Goal: Transaction & Acquisition: Purchase product/service

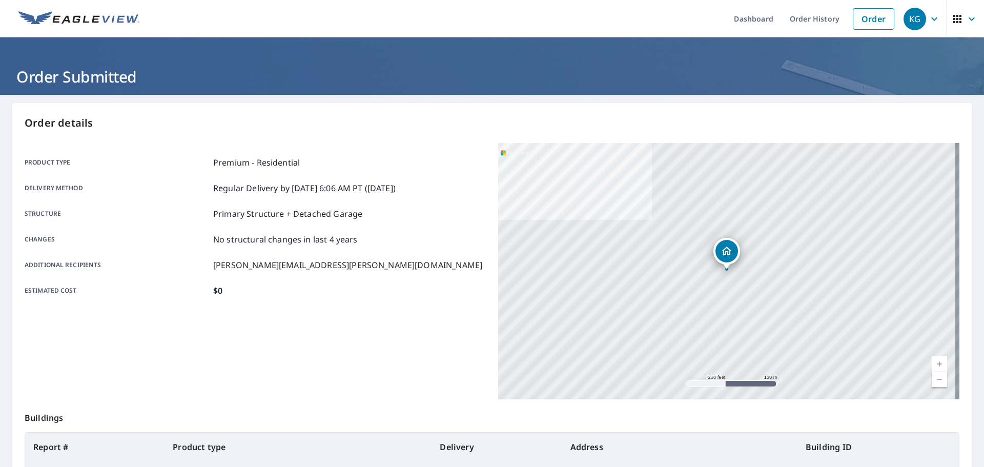
scroll to position [98, 0]
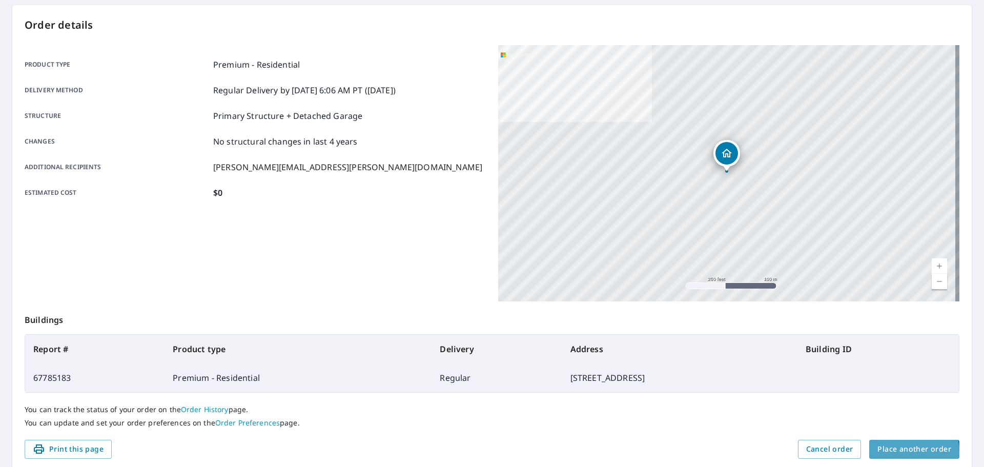
click at [891, 453] on span "Place another order" at bounding box center [915, 449] width 74 height 13
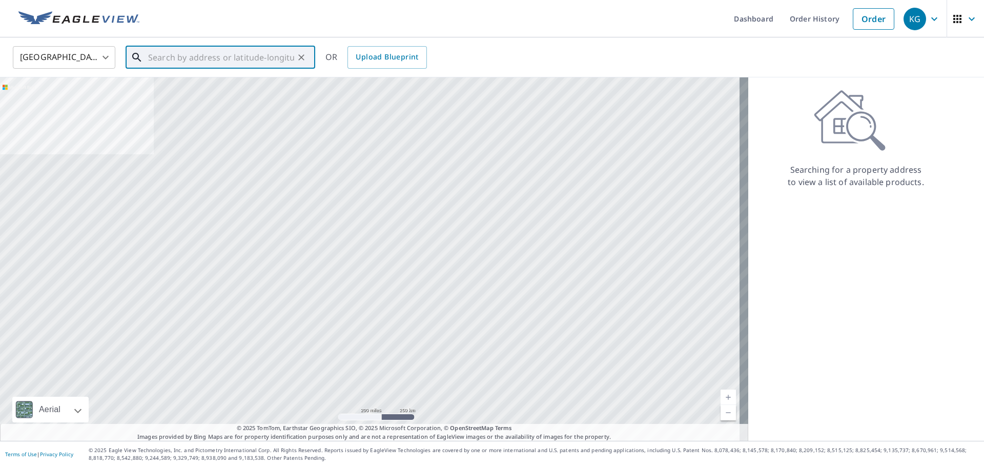
click at [220, 51] on input "text" at bounding box center [221, 57] width 146 height 29
paste input "[STREET_ADDRESS]"
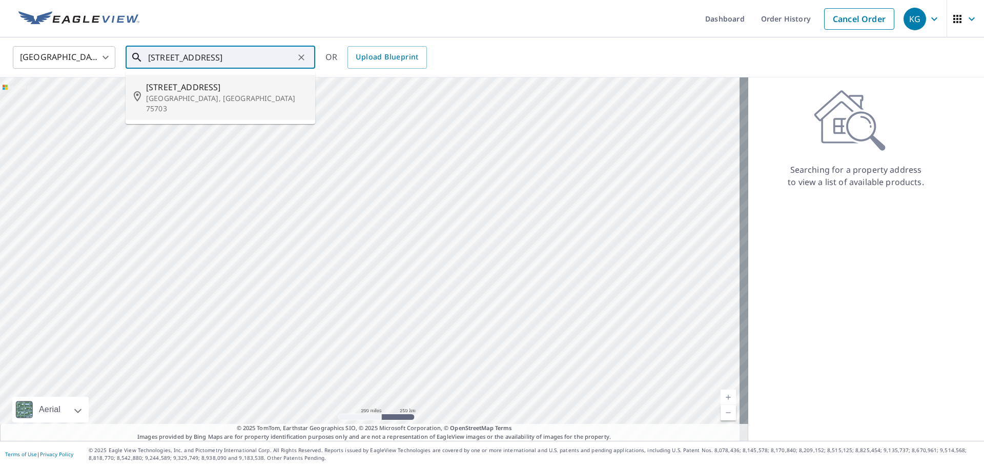
click at [226, 98] on p "[GEOGRAPHIC_DATA], [GEOGRAPHIC_DATA] 75703" at bounding box center [226, 103] width 161 height 21
type input "[STREET_ADDRESS]"
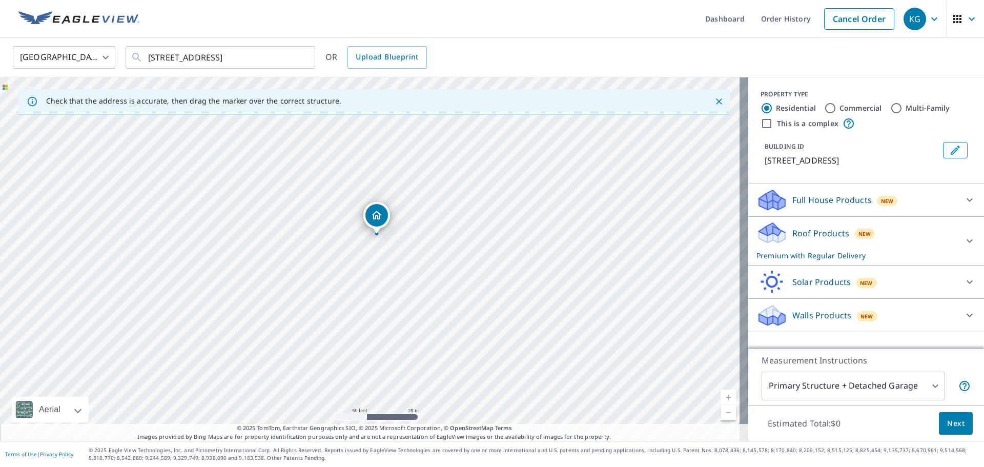
drag, startPoint x: 453, startPoint y: 248, endPoint x: 454, endPoint y: 241, distance: 6.2
click at [454, 241] on div "[STREET_ADDRESS]" at bounding box center [374, 258] width 748 height 363
drag, startPoint x: 389, startPoint y: 217, endPoint x: 428, endPoint y: 207, distance: 40.4
click at [890, 383] on body "KG KG Dashboard Order History Cancel Order KG [GEOGRAPHIC_DATA] US ​ [STREET_AD…" at bounding box center [492, 233] width 984 height 467
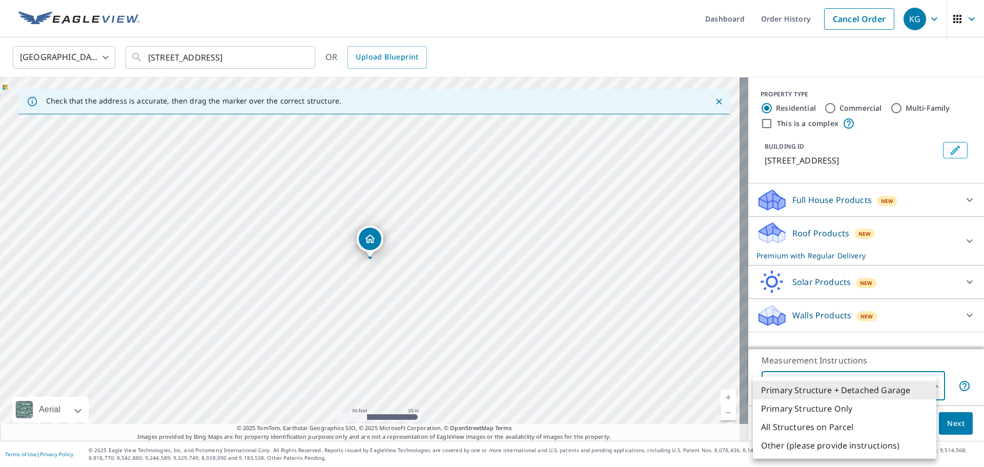
click at [858, 431] on li "All Structures on Parcel" at bounding box center [845, 427] width 184 height 18
type input "3"
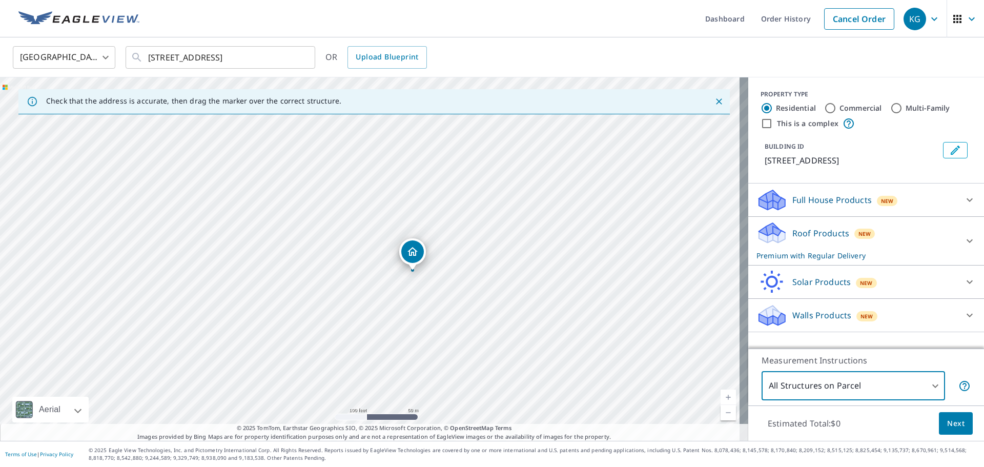
click at [860, 386] on body "KG KG Dashboard Order History Cancel Order KG [GEOGRAPHIC_DATA] US ​ [STREET_AD…" at bounding box center [492, 233] width 984 height 467
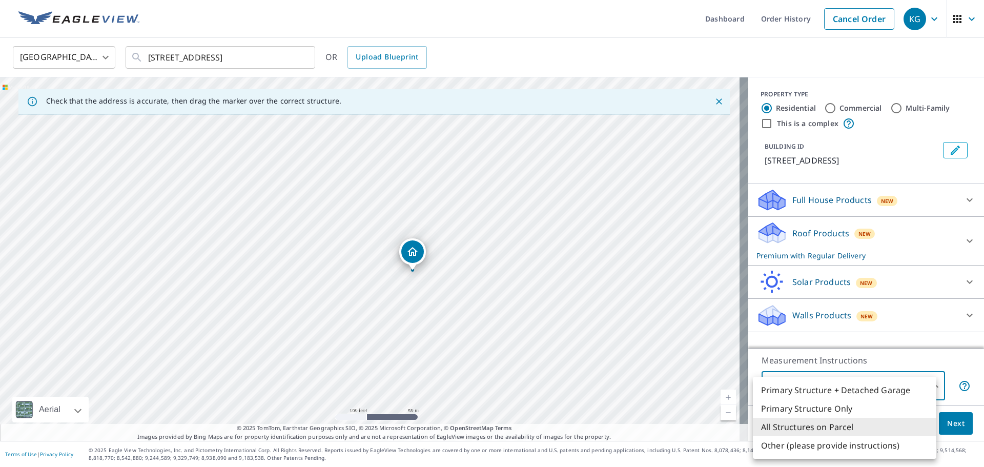
click at [858, 428] on li "All Structures on Parcel" at bounding box center [845, 427] width 184 height 18
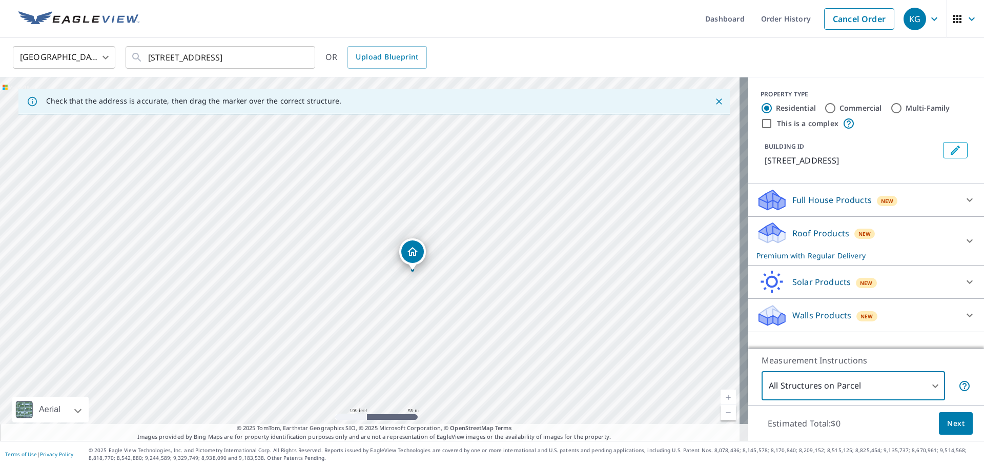
click at [953, 431] on button "Next" at bounding box center [956, 423] width 34 height 23
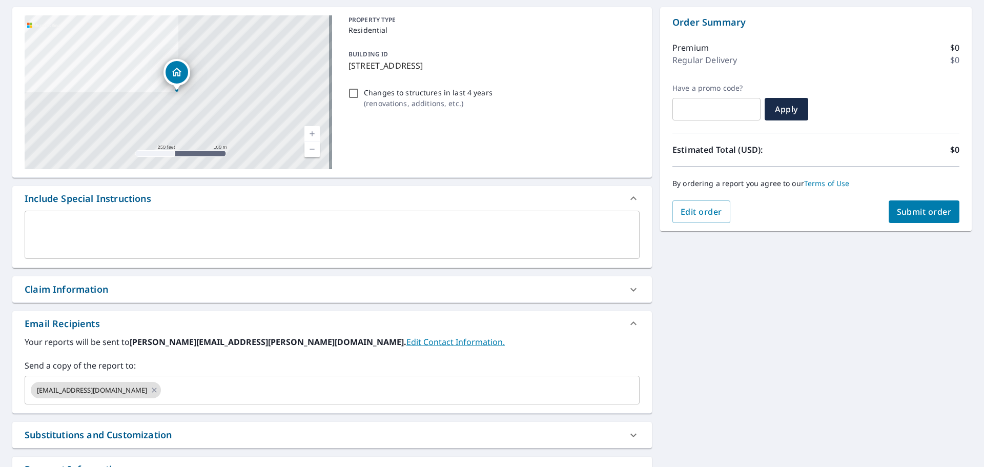
scroll to position [103, 0]
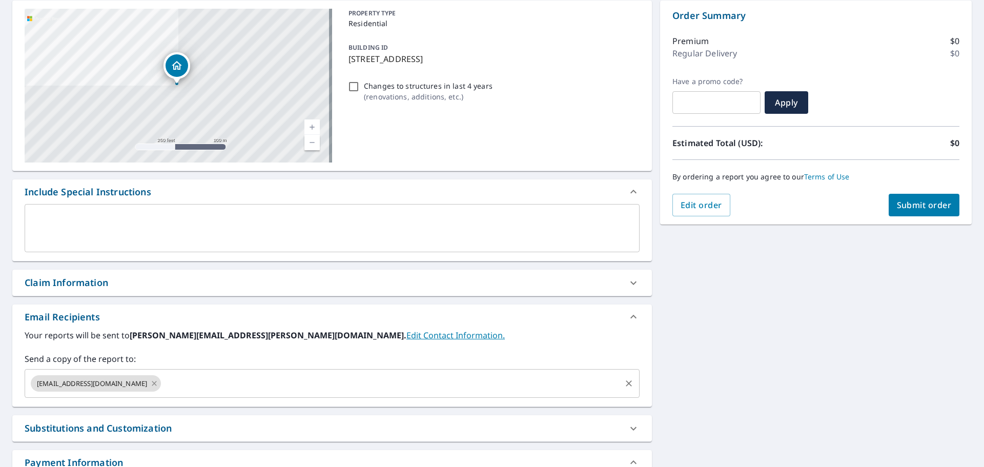
click at [152, 384] on icon at bounding box center [154, 383] width 5 height 5
click at [130, 384] on input "text" at bounding box center [324, 383] width 591 height 19
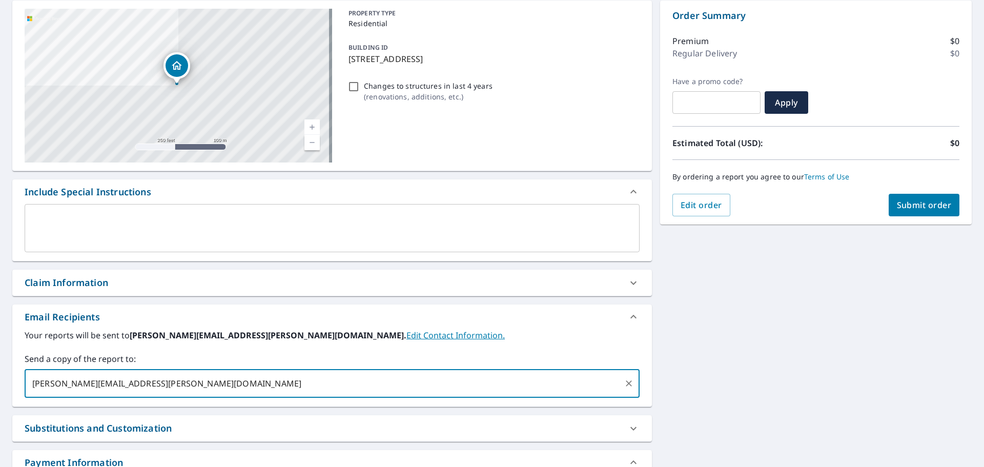
type input "[PERSON_NAME][EMAIL_ADDRESS][PERSON_NAME][DOMAIN_NAME]"
click at [908, 208] on span "Submit order" at bounding box center [924, 204] width 55 height 11
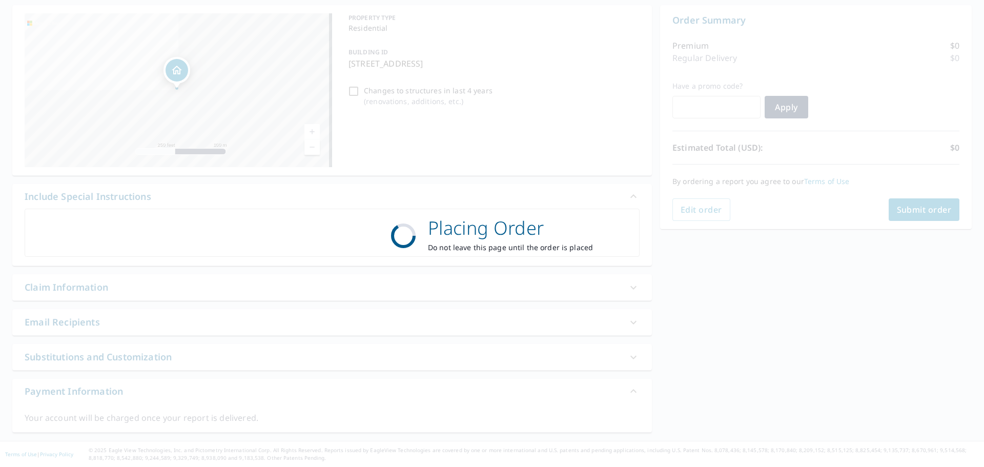
scroll to position [98, 0]
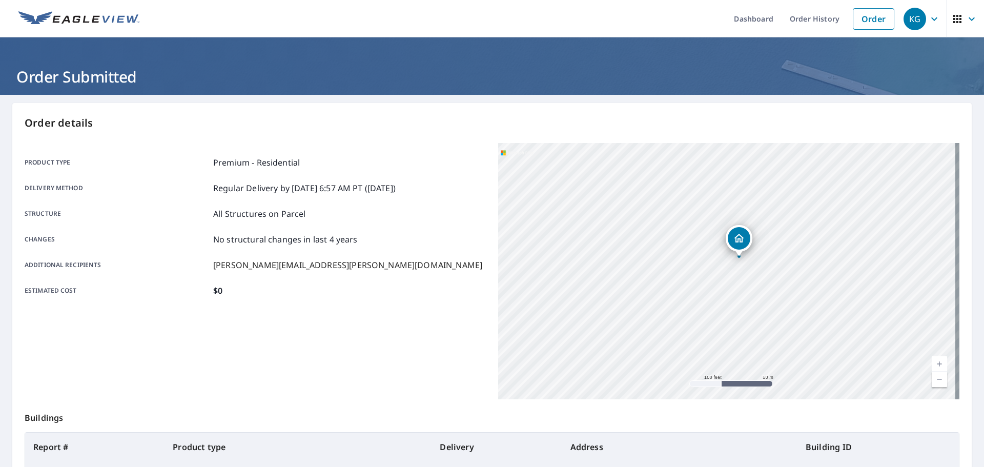
drag, startPoint x: 645, startPoint y: 318, endPoint x: 678, endPoint y: 320, distance: 32.9
click at [678, 320] on div "[STREET_ADDRESS]" at bounding box center [728, 271] width 461 height 256
drag, startPoint x: 701, startPoint y: 314, endPoint x: 751, endPoint y: 259, distance: 74.4
click at [751, 259] on div "[STREET_ADDRESS]" at bounding box center [728, 271] width 461 height 256
drag, startPoint x: 592, startPoint y: 278, endPoint x: 609, endPoint y: 279, distance: 18.0
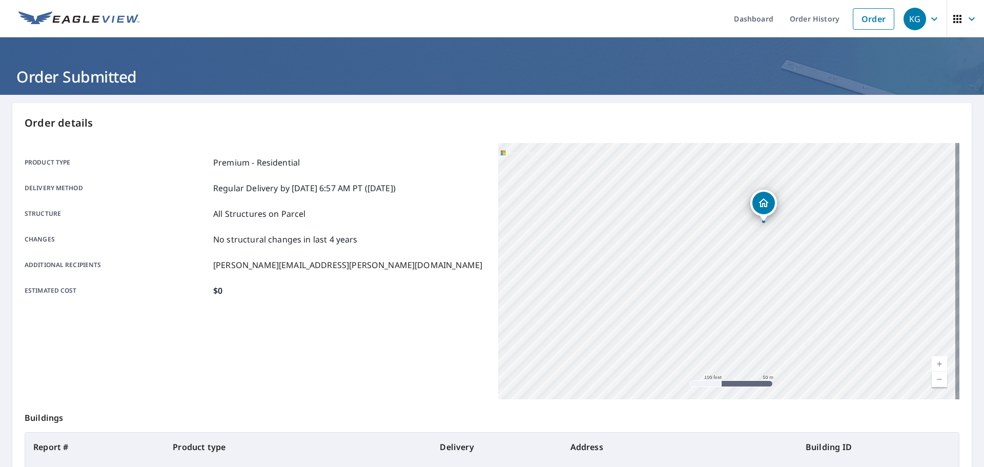
click at [609, 279] on div "[STREET_ADDRESS]" at bounding box center [728, 271] width 461 height 256
drag, startPoint x: 917, startPoint y: 333, endPoint x: 830, endPoint y: 327, distance: 86.8
click at [830, 327] on div "[STREET_ADDRESS]" at bounding box center [728, 271] width 461 height 256
drag, startPoint x: 656, startPoint y: 299, endPoint x: 678, endPoint y: 310, distance: 24.3
click at [678, 311] on div "[STREET_ADDRESS]" at bounding box center [728, 271] width 461 height 256
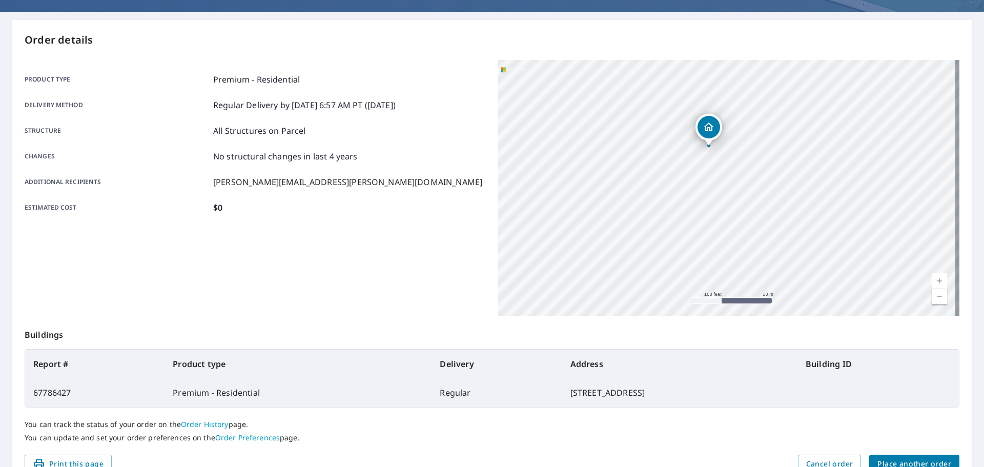
scroll to position [136, 0]
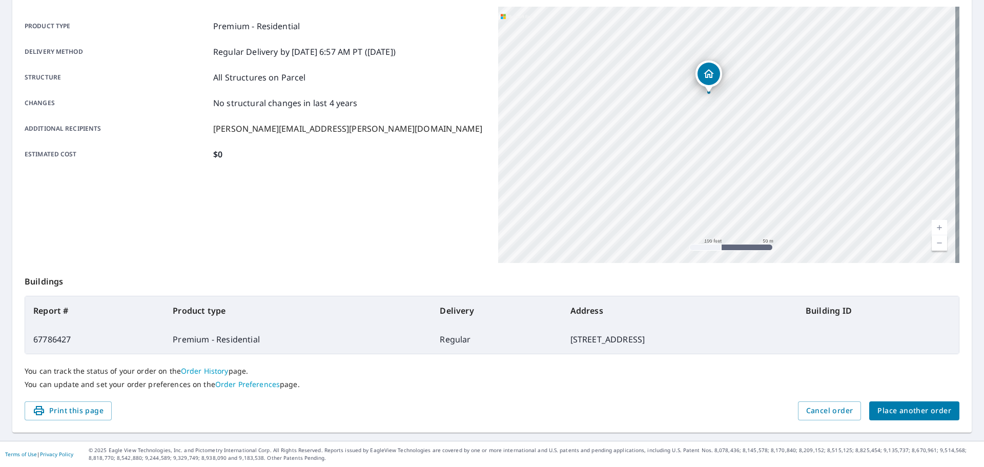
click at [887, 412] on span "Place another order" at bounding box center [915, 410] width 74 height 13
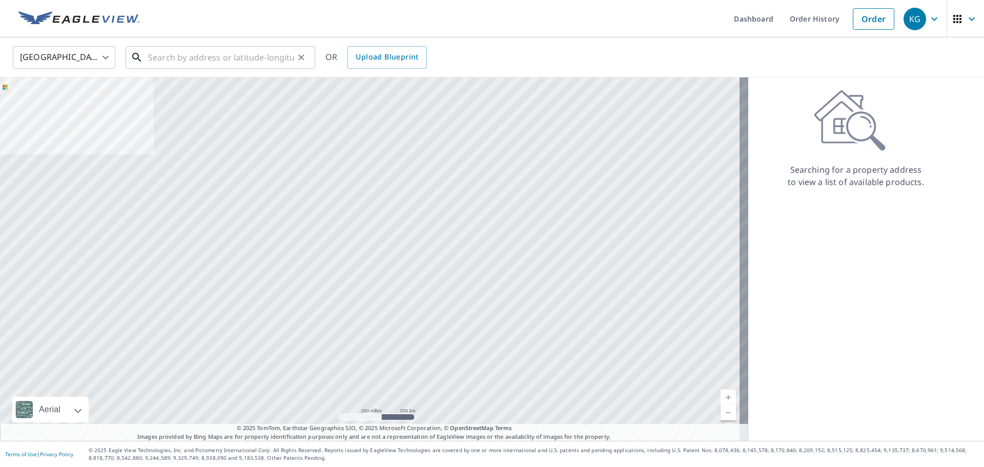
click at [172, 62] on input "text" at bounding box center [221, 57] width 146 height 29
paste input "4103 [PERSON_NAME]"
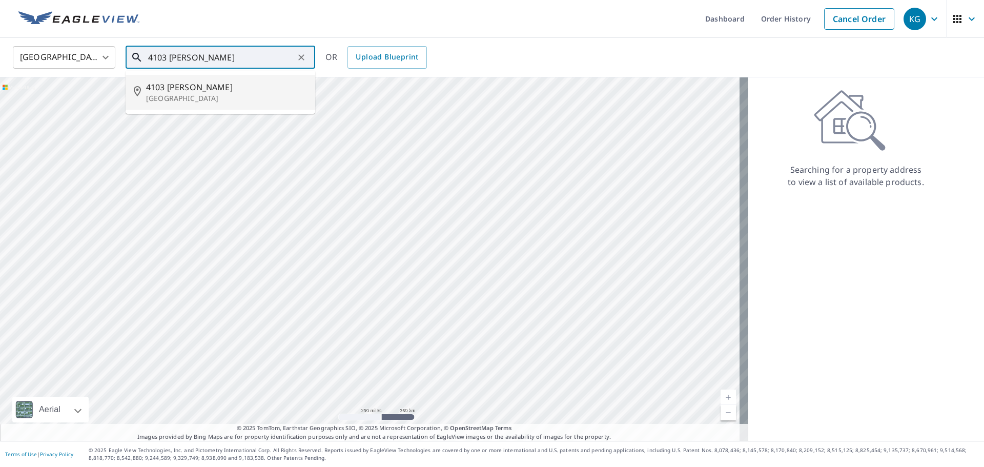
click at [202, 89] on span "4103 [PERSON_NAME]" at bounding box center [226, 87] width 161 height 12
type input "[STREET_ADDRESS][PERSON_NAME]"
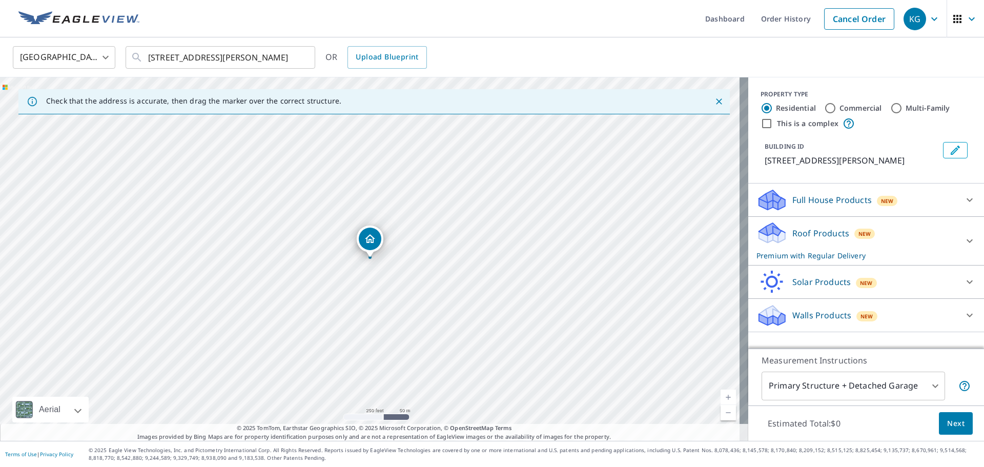
click at [958, 422] on button "Next" at bounding box center [956, 423] width 34 height 23
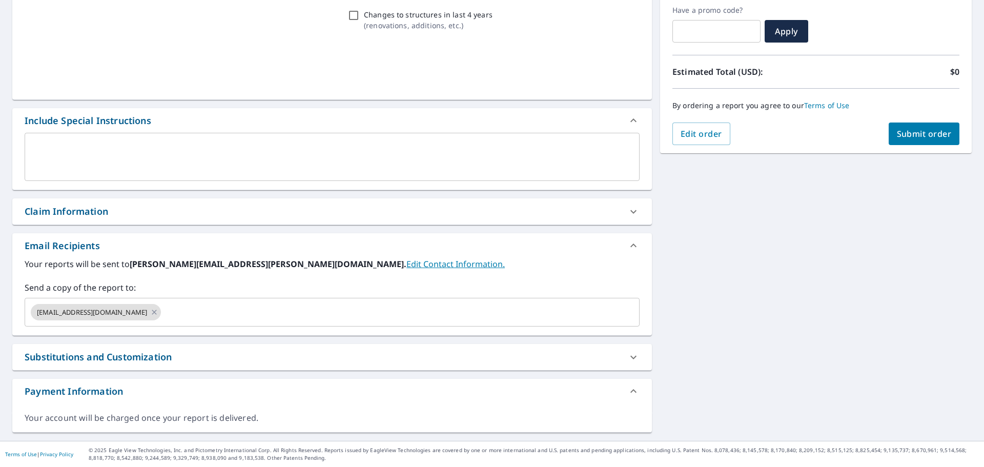
scroll to position [174, 0]
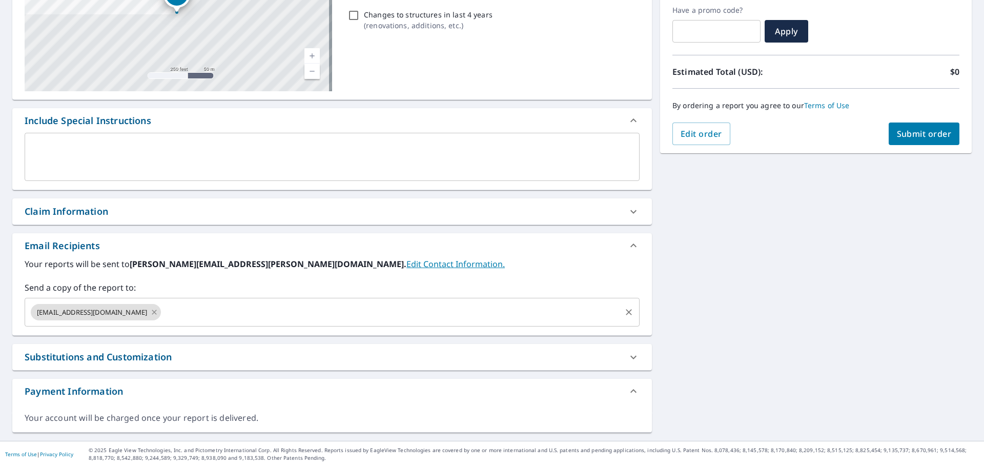
click at [150, 312] on icon at bounding box center [154, 312] width 8 height 11
click at [132, 318] on input "text" at bounding box center [324, 311] width 591 height 19
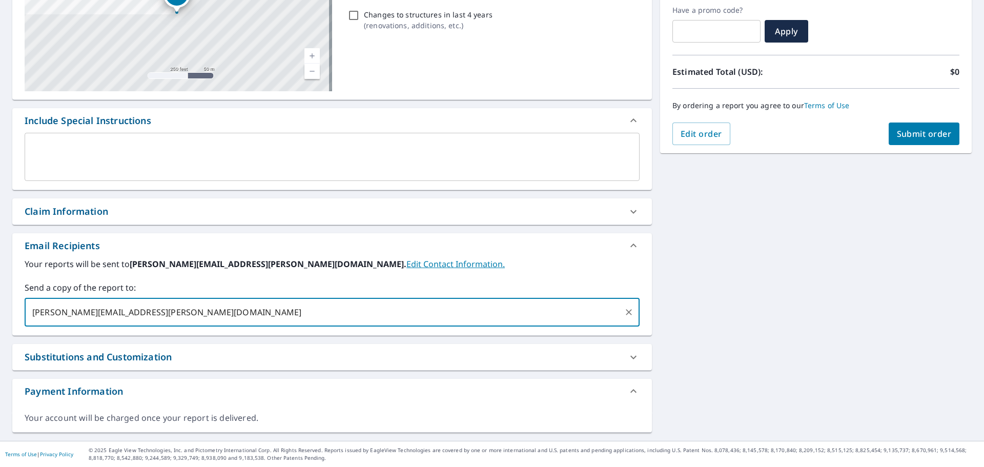
type input "[PERSON_NAME][EMAIL_ADDRESS][PERSON_NAME][DOMAIN_NAME]"
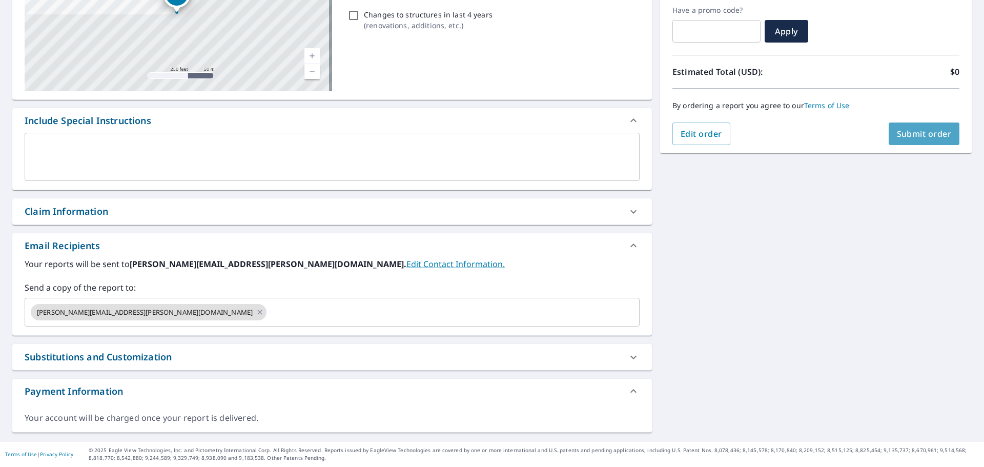
click at [921, 140] on button "Submit order" at bounding box center [924, 134] width 71 height 23
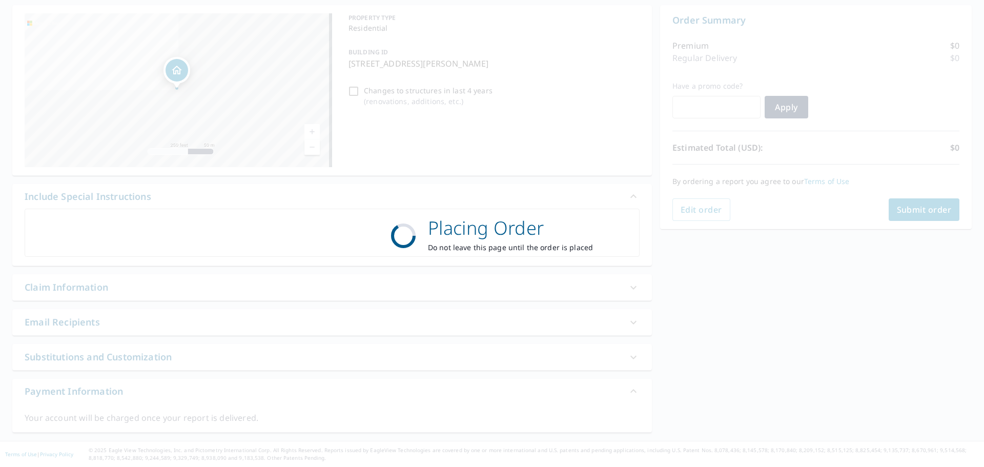
scroll to position [98, 0]
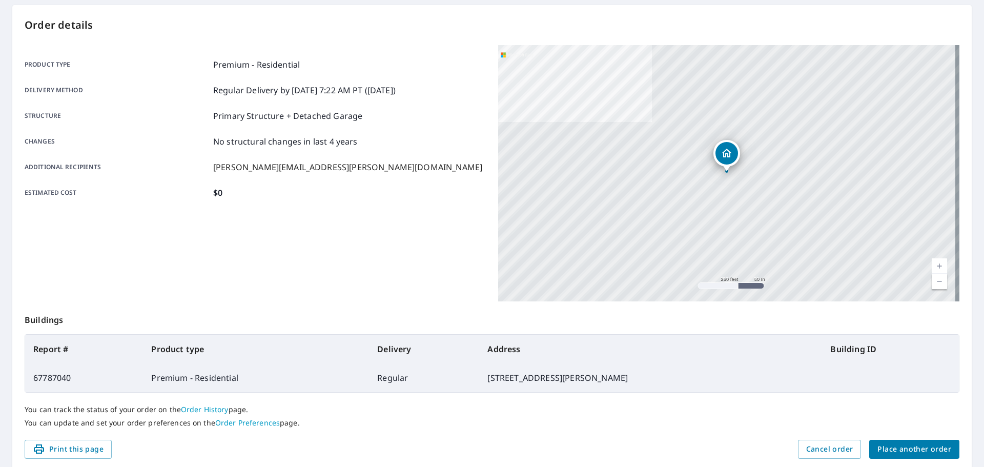
click at [869, 455] on button "Place another order" at bounding box center [914, 449] width 90 height 19
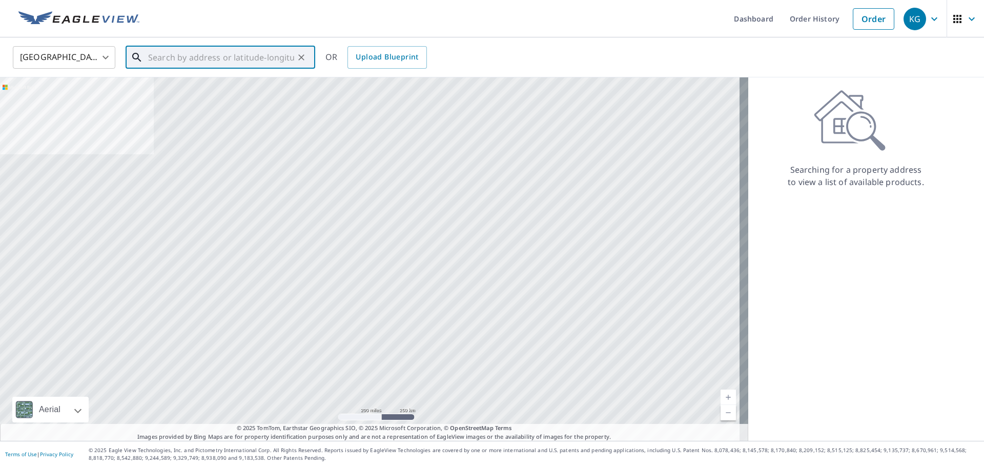
click at [237, 56] on input "text" at bounding box center [221, 57] width 146 height 29
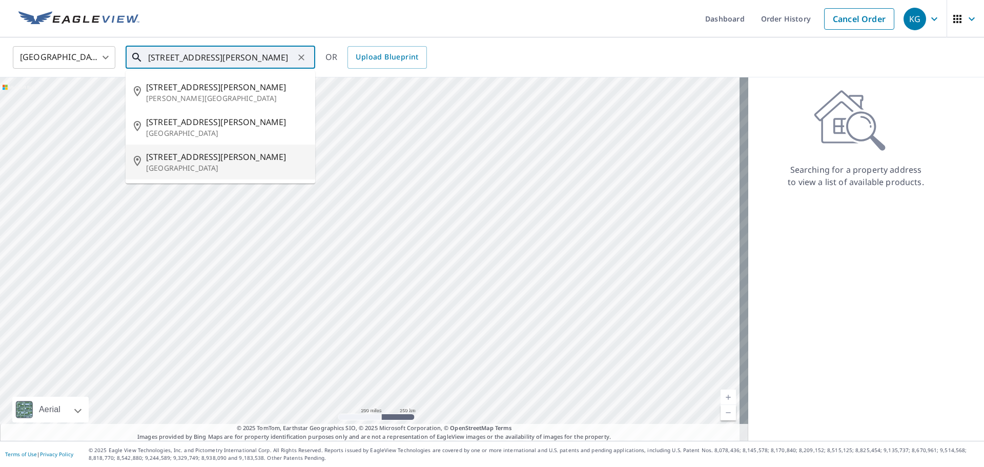
click at [204, 157] on span "[STREET_ADDRESS][PERSON_NAME]" at bounding box center [226, 157] width 161 height 12
type input "[STREET_ADDRESS][PERSON_NAME]"
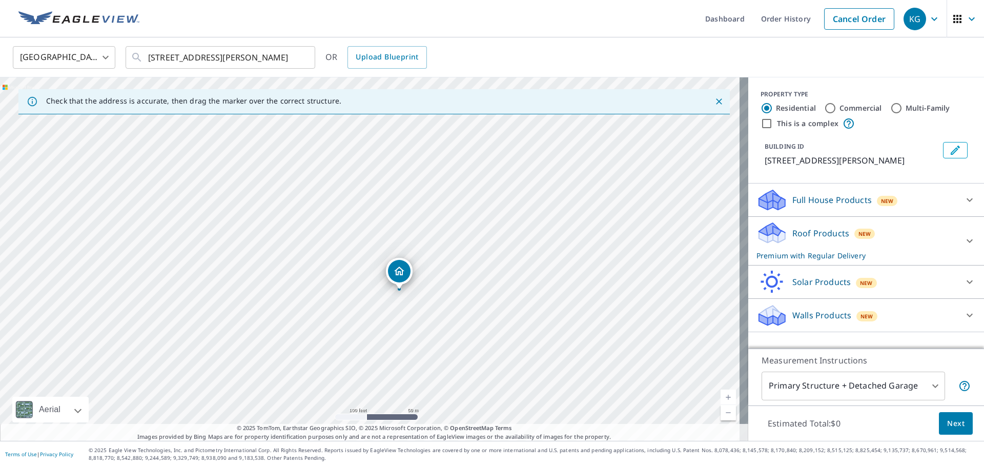
click at [472, 306] on div "[STREET_ADDRESS][PERSON_NAME]" at bounding box center [374, 258] width 748 height 363
click at [388, 289] on div "[STREET_ADDRESS][PERSON_NAME]" at bounding box center [374, 258] width 748 height 363
drag, startPoint x: 322, startPoint y: 255, endPoint x: 330, endPoint y: 252, distance: 8.0
click at [942, 416] on button "Next" at bounding box center [956, 423] width 34 height 23
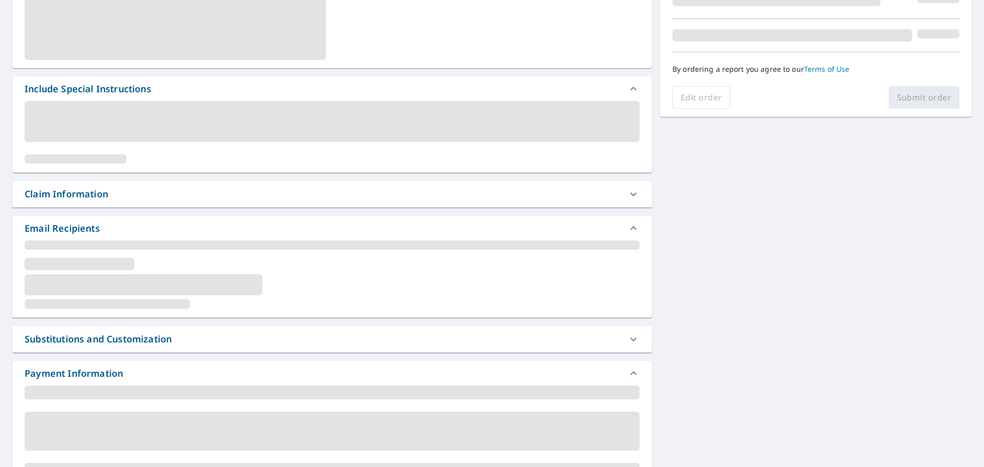
scroll to position [174, 0]
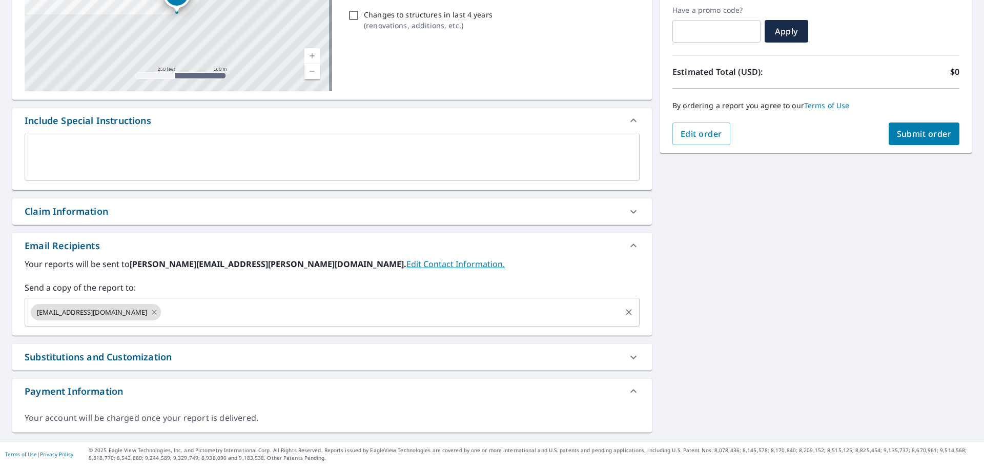
click at [150, 312] on icon at bounding box center [154, 312] width 8 height 11
click at [128, 312] on input "text" at bounding box center [324, 311] width 591 height 19
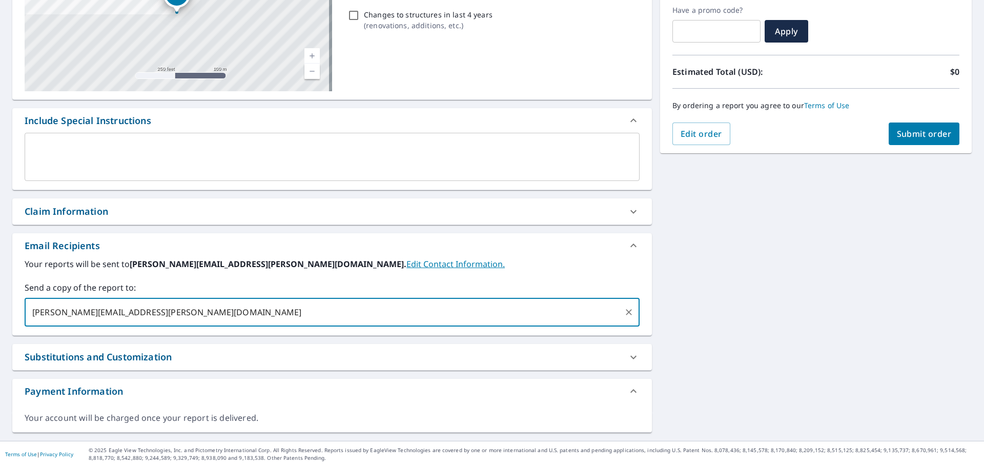
type input "[PERSON_NAME][EMAIL_ADDRESS][PERSON_NAME][DOMAIN_NAME]"
click at [900, 135] on span "Submit order" at bounding box center [924, 133] width 55 height 11
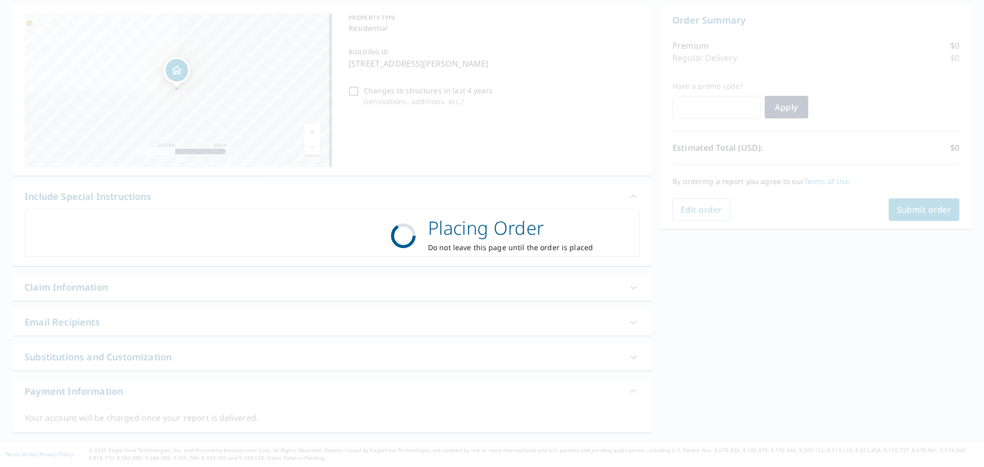
scroll to position [98, 0]
